Goal: Task Accomplishment & Management: Manage account settings

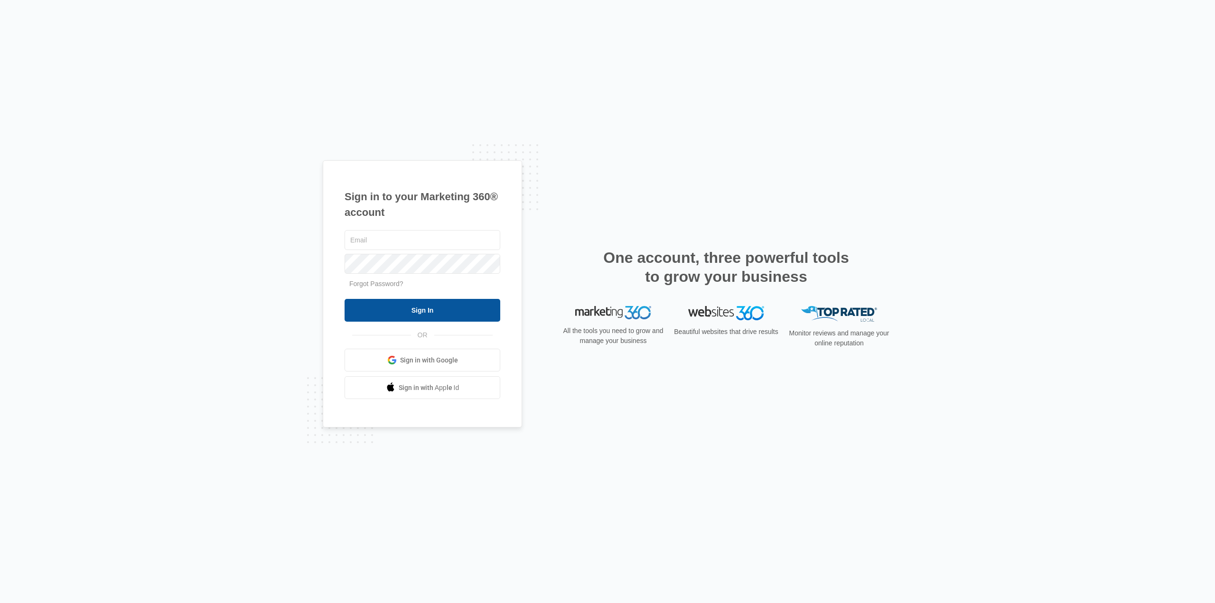
type input "[EMAIL_ADDRESS][DOMAIN_NAME]"
click at [413, 314] on input "Sign In" at bounding box center [422, 310] width 156 height 23
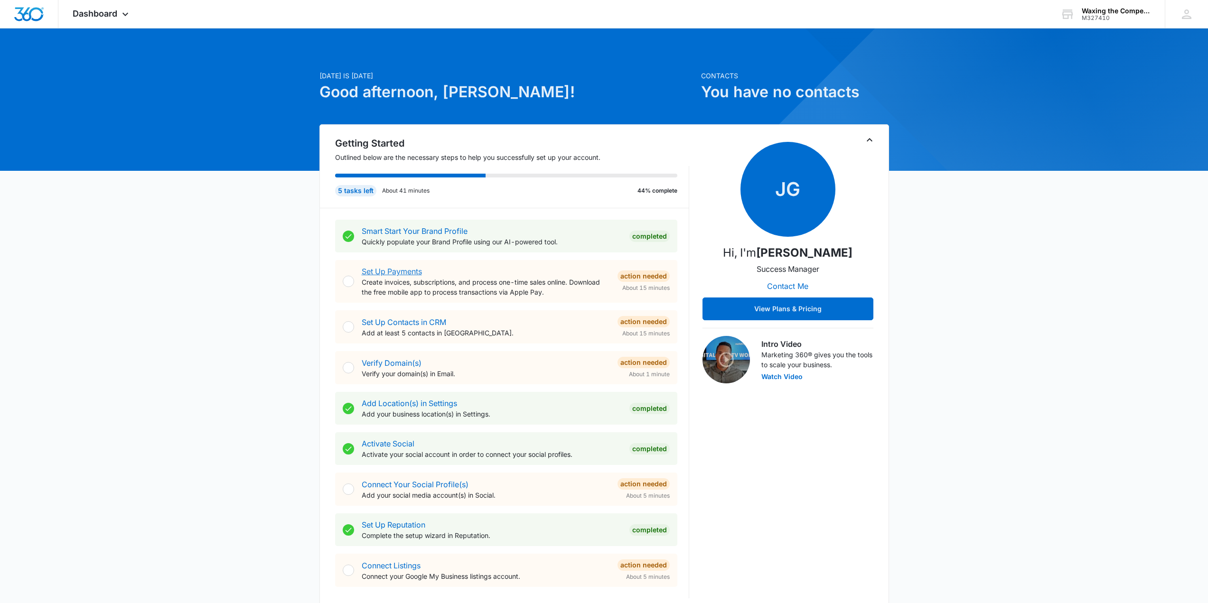
click at [397, 272] on link "Set Up Payments" at bounding box center [392, 271] width 60 height 9
